Goal: Task Accomplishment & Management: Use online tool/utility

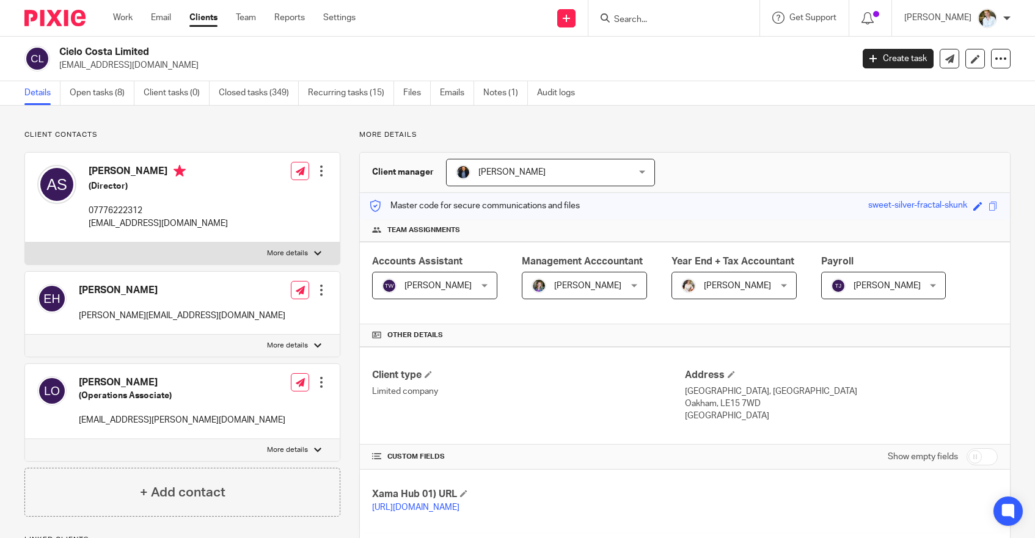
click at [128, 11] on div "Work Email Clients Team Reports Settings Work Email Clients Team Reports Settin…" at bounding box center [237, 18] width 273 height 36
click at [122, 13] on link "Work" at bounding box center [123, 18] width 20 height 12
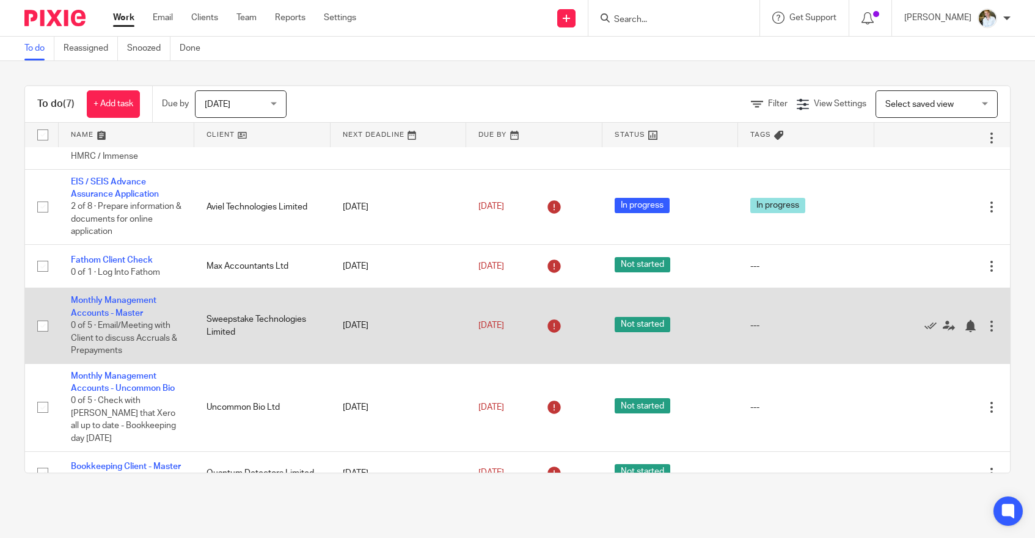
scroll to position [51, 0]
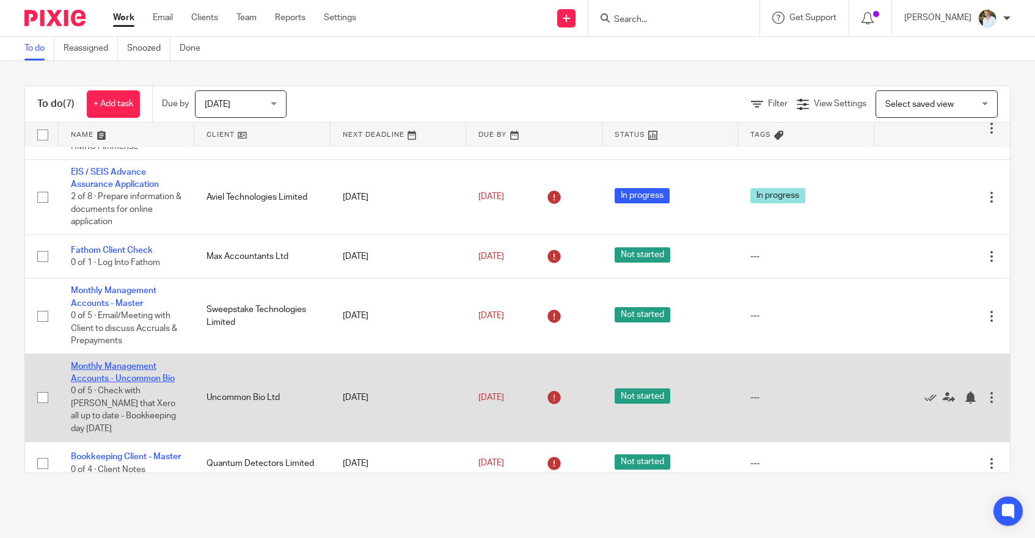
click at [138, 371] on link "Monthly Management Accounts - Uncommon Bio" at bounding box center [123, 372] width 104 height 21
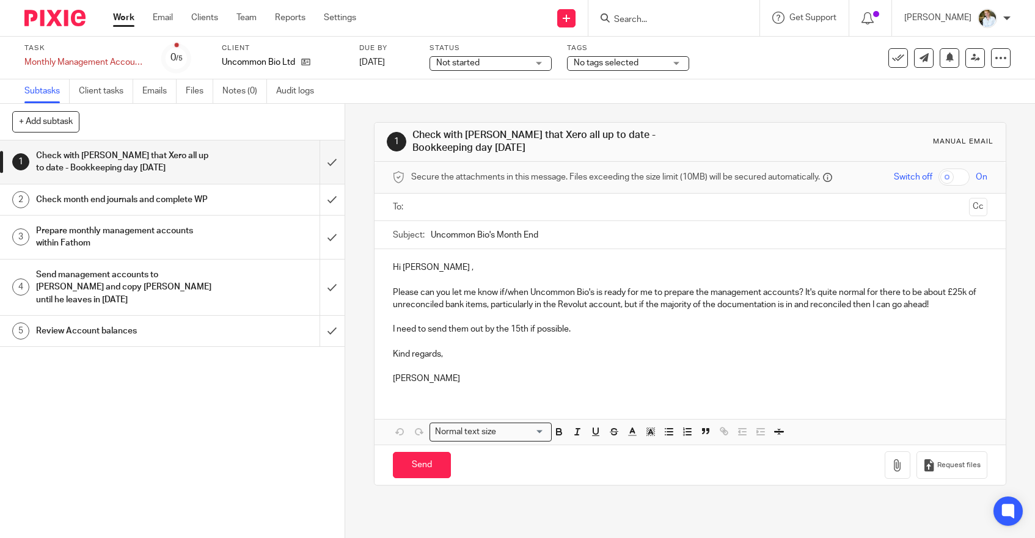
click at [148, 205] on h1 "Check month end journals and complete WP" at bounding box center [126, 200] width 181 height 18
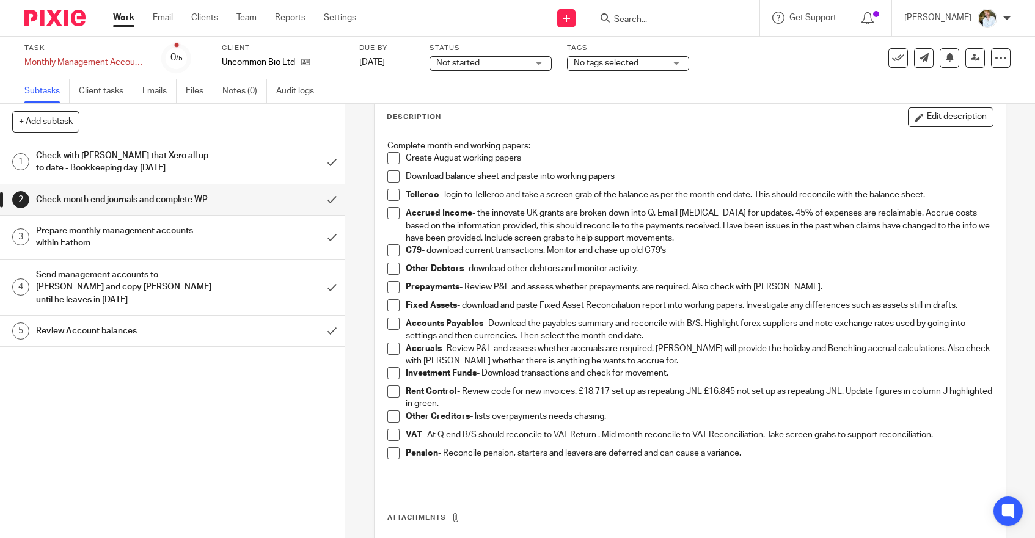
scroll to position [75, 0]
